Goal: Transaction & Acquisition: Obtain resource

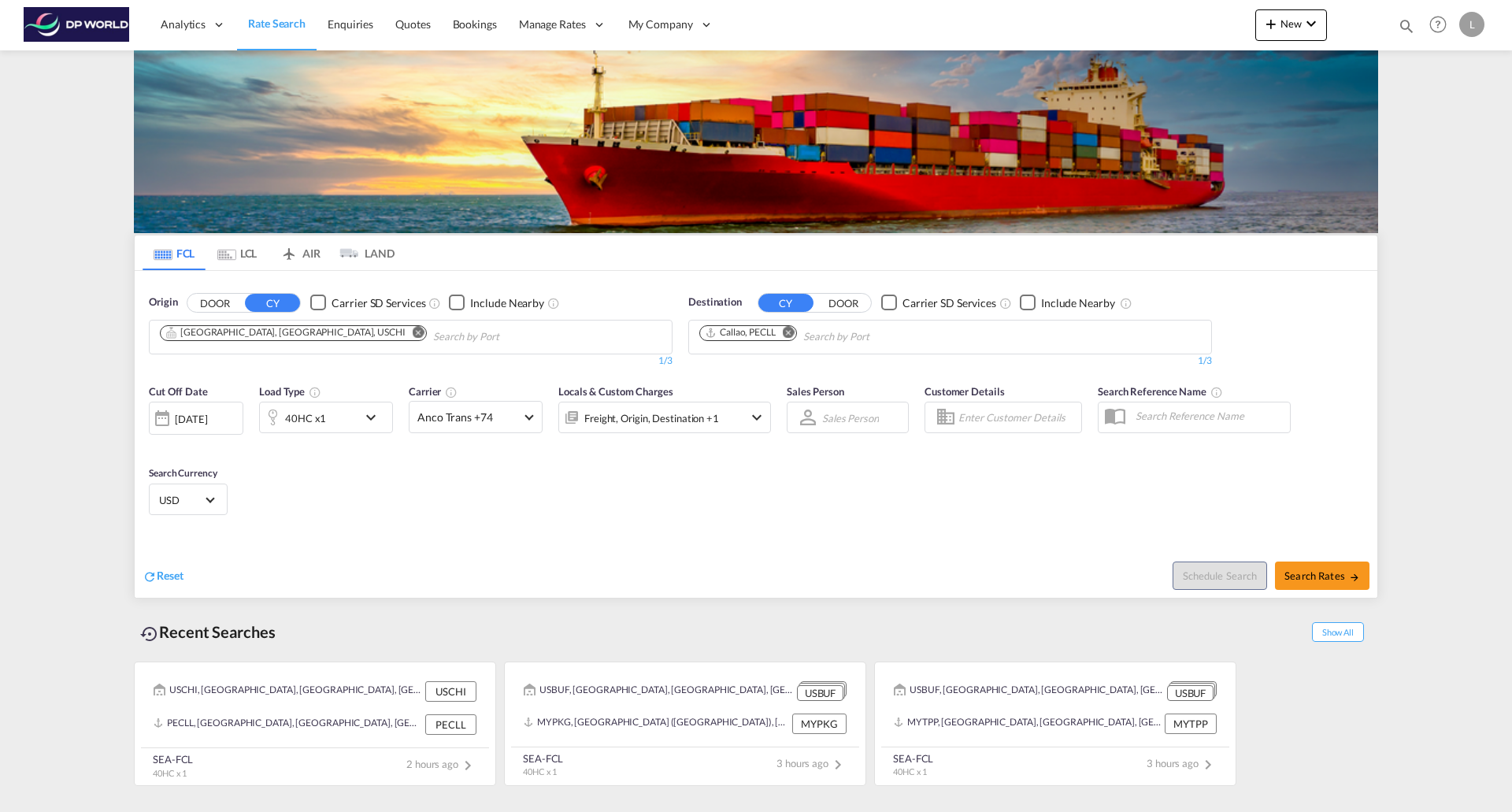
click at [413, 334] on md-icon "Remove" at bounding box center [419, 332] width 11 height 11
click at [792, 331] on md-icon "Remove" at bounding box center [788, 332] width 11 height 11
click at [369, 331] on body "Analytics Reports Dashboard Rate Search Enquiries Quotes Bookings" at bounding box center [756, 406] width 1512 height 812
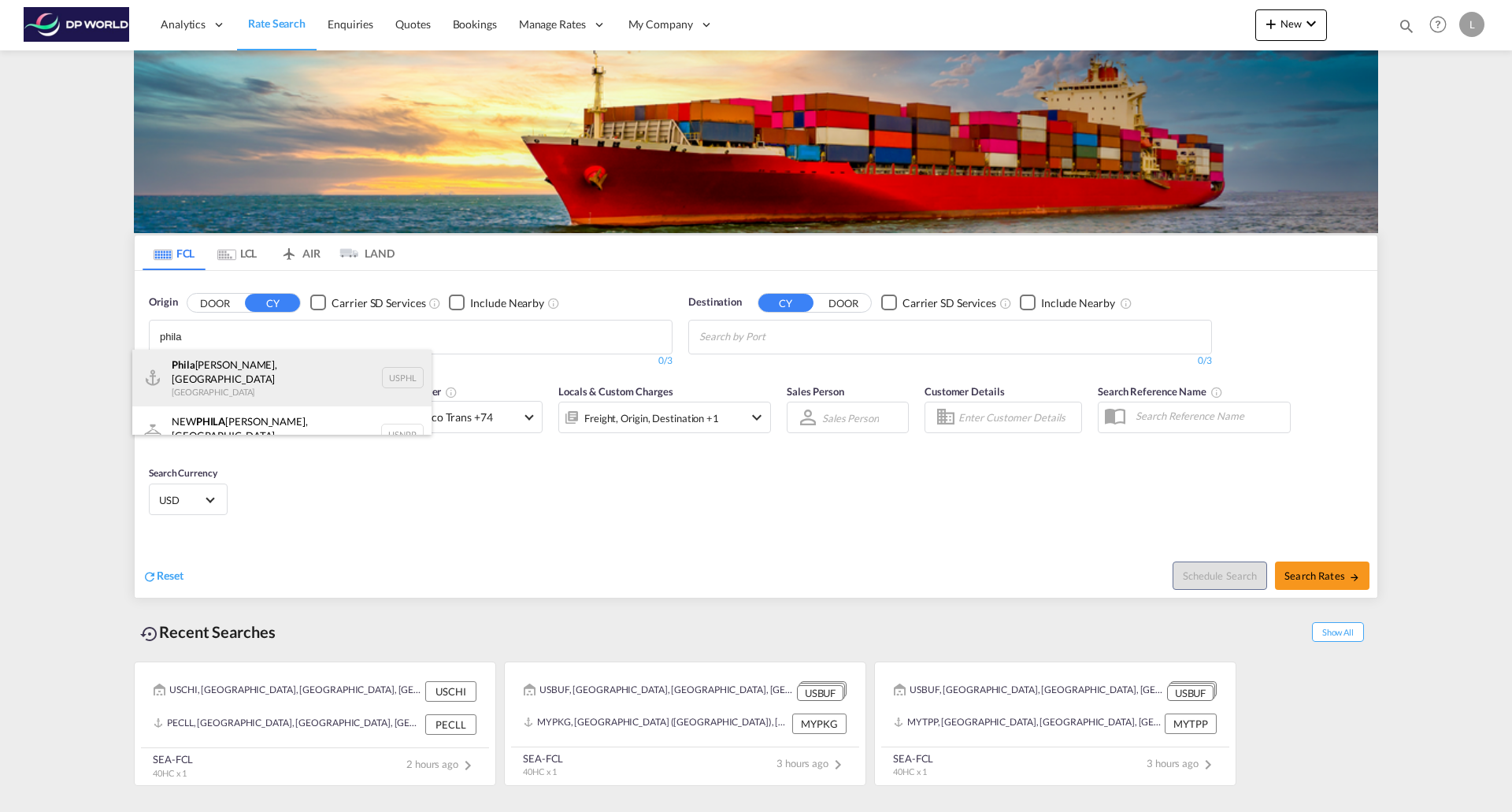
type input "phila"
click at [286, 372] on div "Phila [PERSON_NAME], PA [GEOGRAPHIC_DATA] USPHL" at bounding box center [282, 378] width 299 height 57
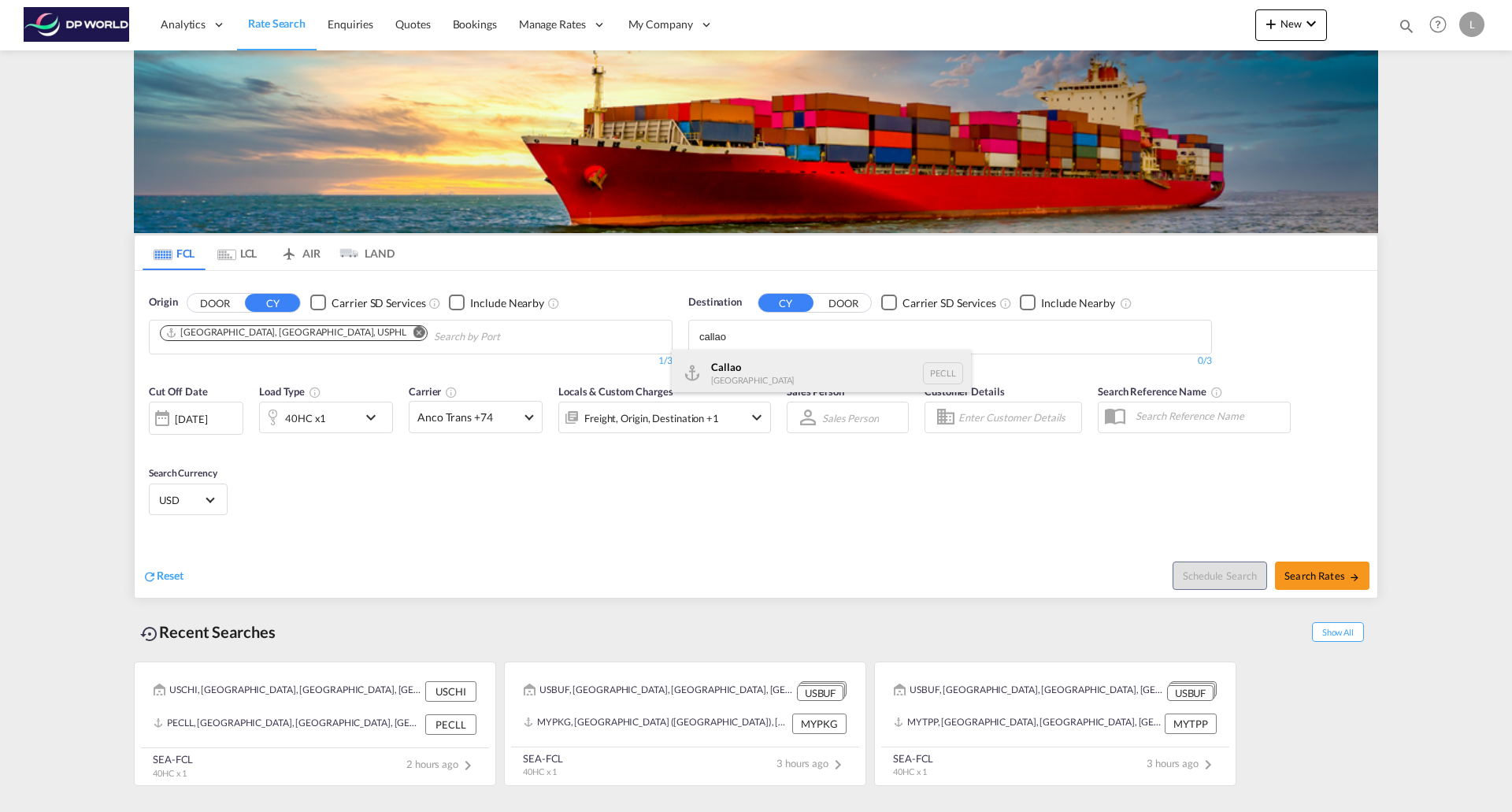
type input "callao"
click at [718, 381] on div "Callao [GEOGRAPHIC_DATA] PECLL" at bounding box center [821, 373] width 299 height 47
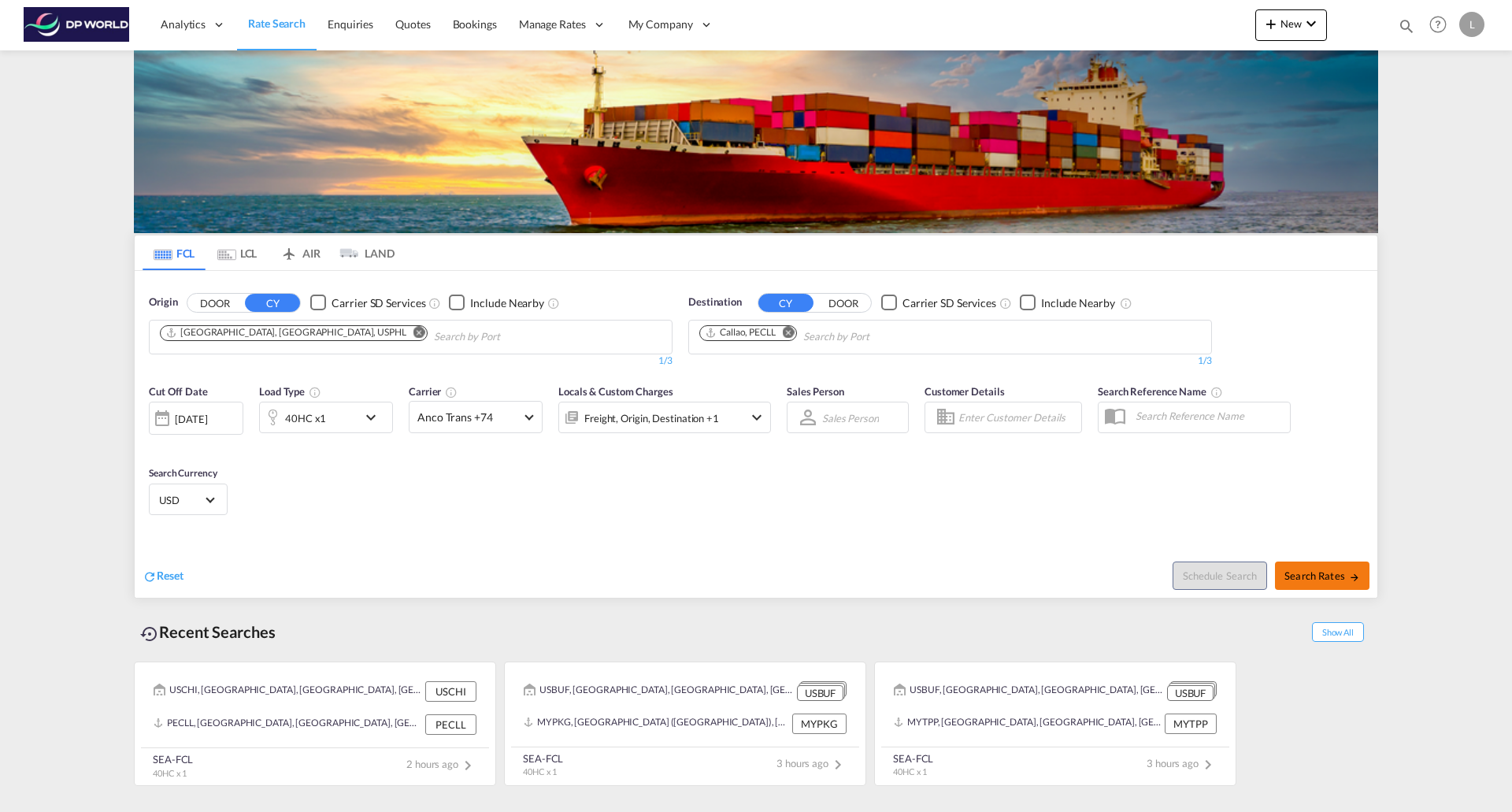
click at [1315, 580] on span "Search Rates" at bounding box center [1323, 575] width 76 height 12
type input "USPHL to PECLL / [DATE]"
